Goal: Browse casually

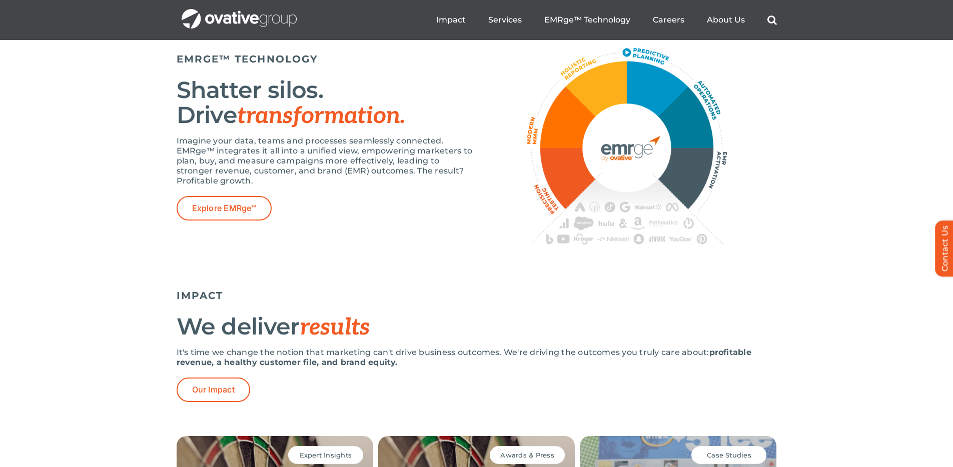
scroll to position [1768, 0]
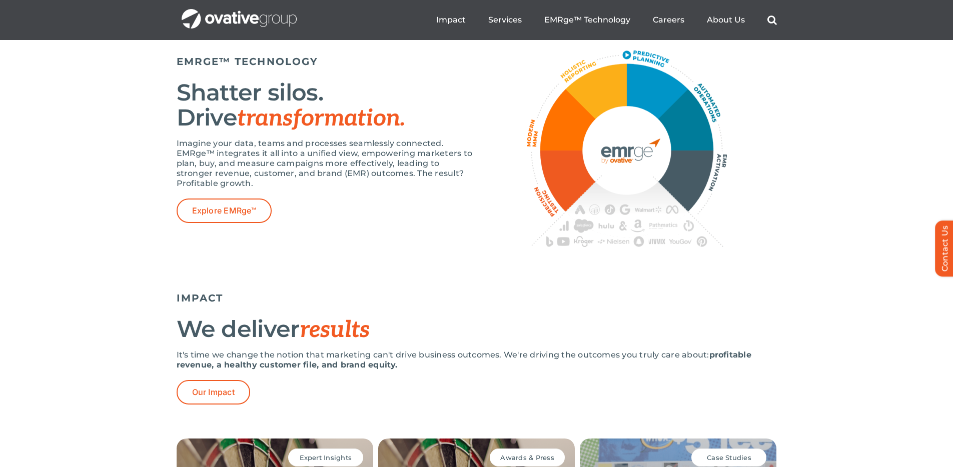
click at [804, 251] on div "EMRGE™ TECHNOLOGY Shatter silos. Drive transformation. Imagine your data, teams…" at bounding box center [476, 154] width 953 height 267
click at [567, 160] on img at bounding box center [627, 149] width 200 height 197
click at [562, 161] on img at bounding box center [627, 149] width 200 height 197
click at [683, 205] on img at bounding box center [627, 149] width 200 height 197
click at [614, 134] on img at bounding box center [627, 149] width 200 height 197
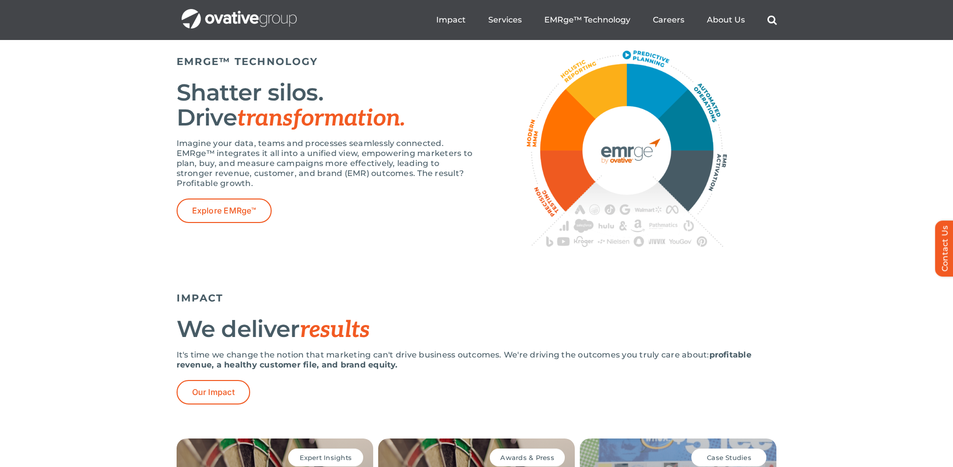
click at [646, 120] on img at bounding box center [627, 149] width 200 height 197
click at [567, 161] on img at bounding box center [627, 149] width 200 height 197
click at [594, 115] on img at bounding box center [627, 149] width 200 height 197
click at [667, 124] on img at bounding box center [627, 149] width 200 height 197
click at [707, 234] on img at bounding box center [627, 149] width 200 height 197
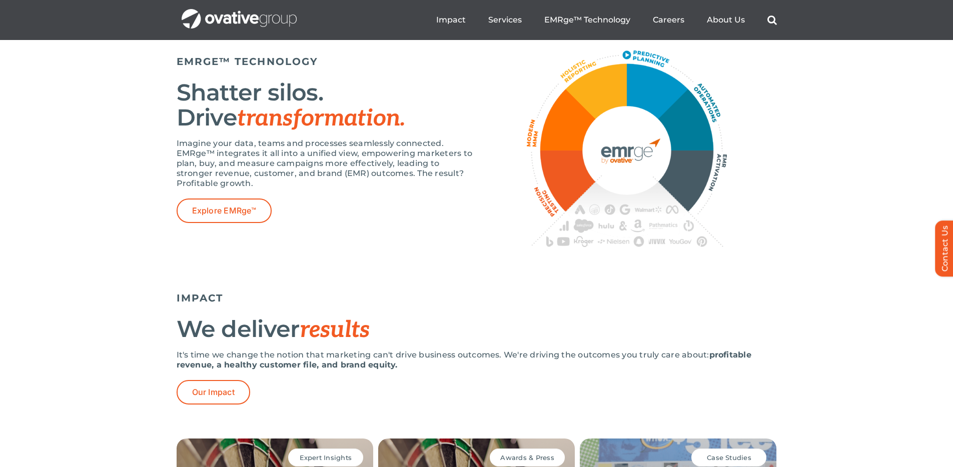
click at [668, 186] on img at bounding box center [627, 149] width 200 height 197
click at [695, 211] on img at bounding box center [627, 149] width 200 height 197
